Goal: Find contact information: Find contact information

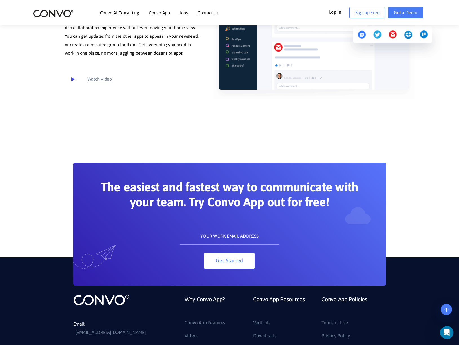
scroll to position [2954, 0]
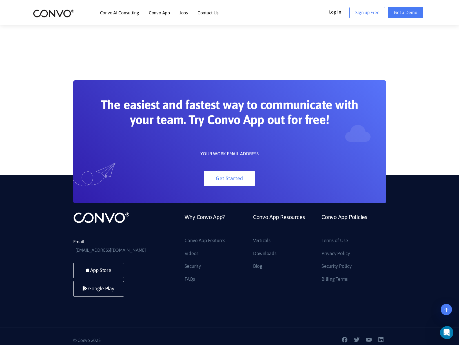
click at [207, 12] on link "Contact Us" at bounding box center [207, 12] width 21 height 5
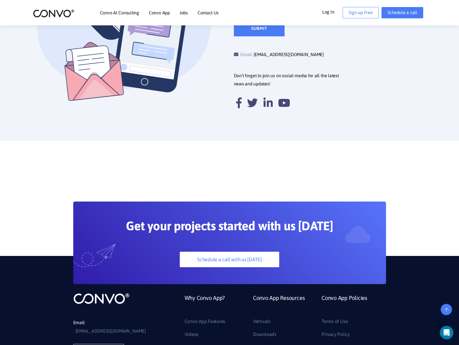
scroll to position [330, 0]
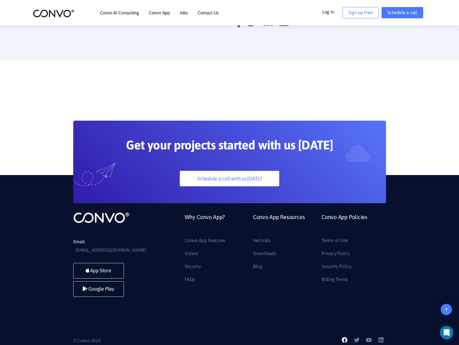
click at [347, 336] on icon at bounding box center [344, 339] width 7 height 7
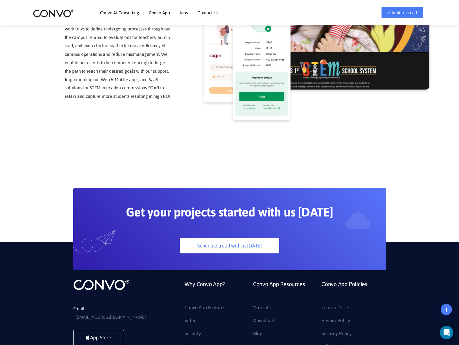
scroll to position [1451, 0]
